Goal: Information Seeking & Learning: Learn about a topic

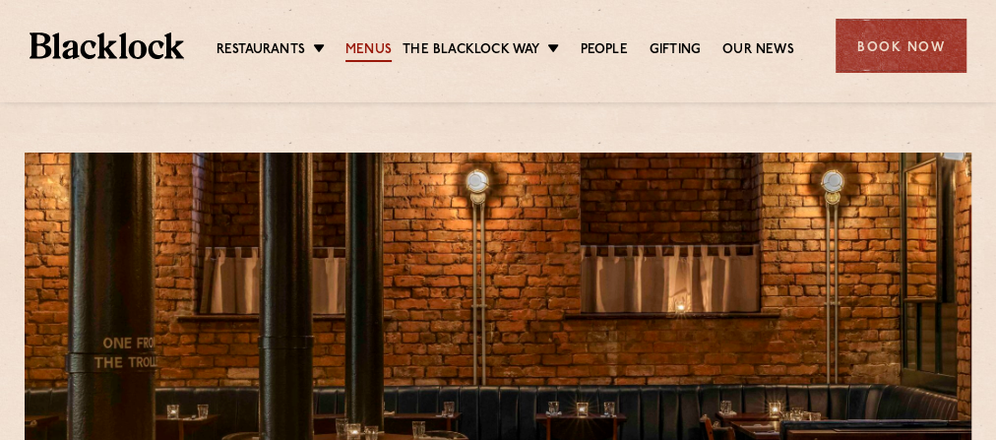
click at [381, 48] on link "Menus" at bounding box center [368, 51] width 46 height 22
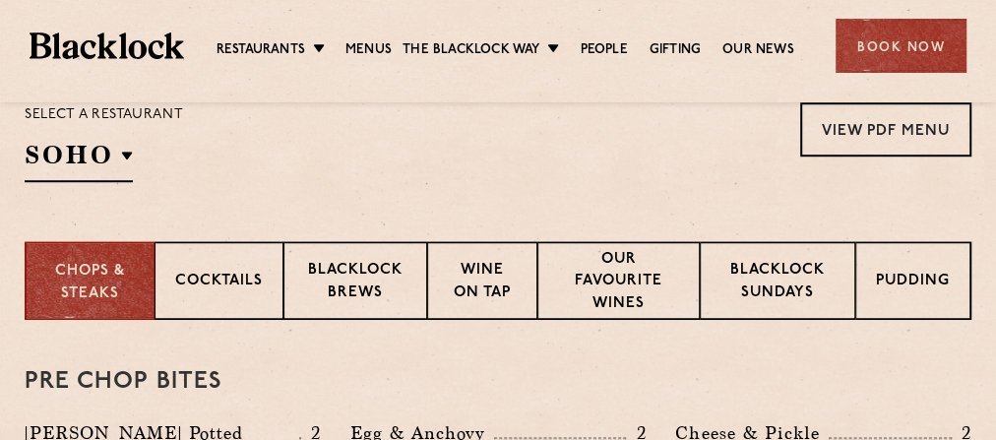
scroll to position [704, 0]
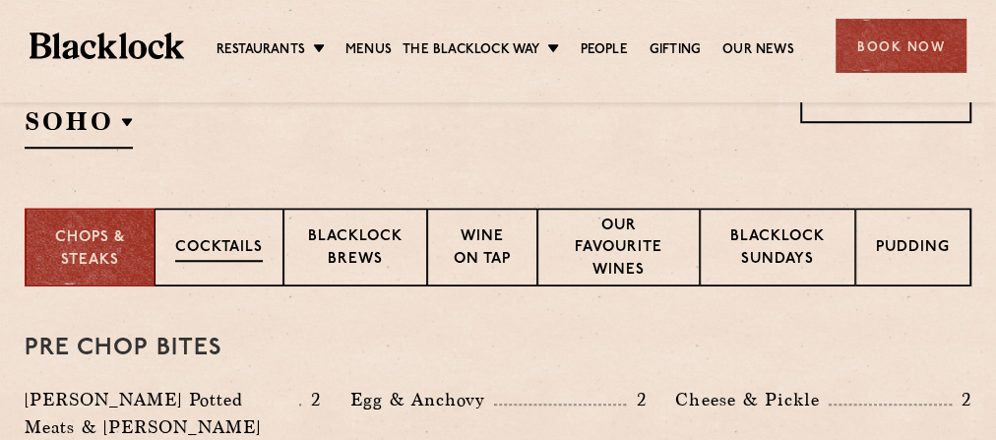
click at [198, 246] on p "Cocktails" at bounding box center [219, 249] width 88 height 25
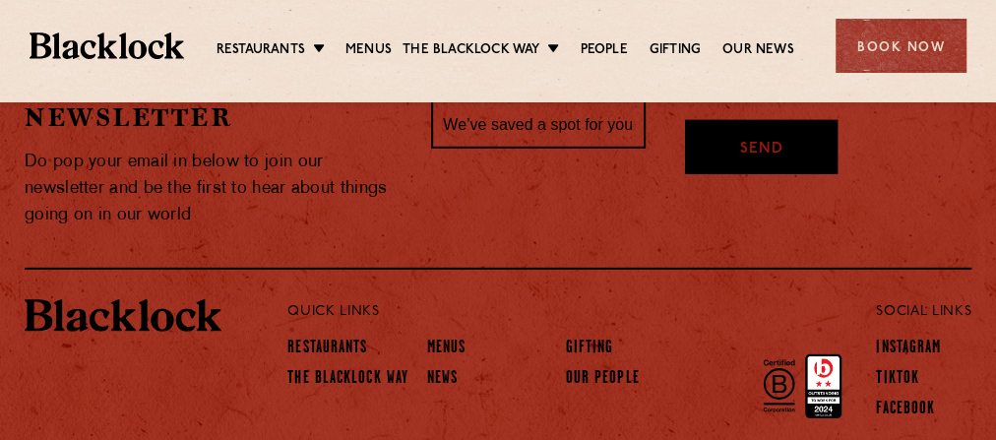
scroll to position [2397, 0]
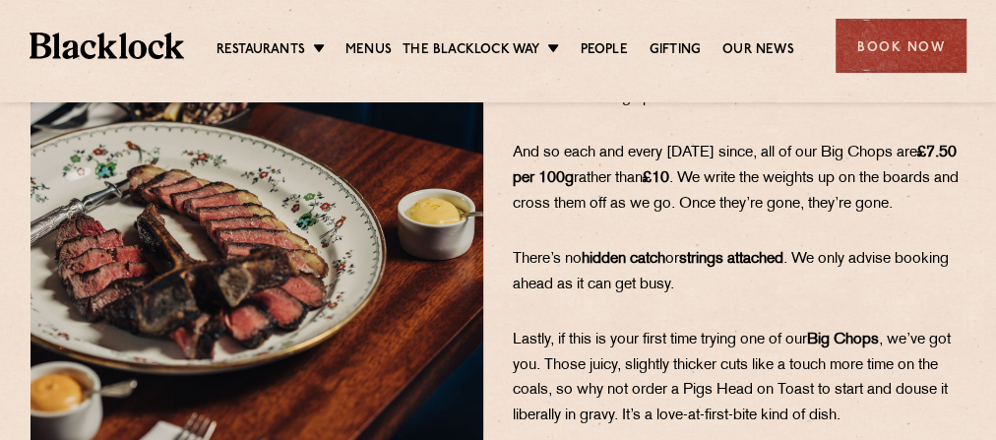
scroll to position [409, 0]
